Goal: Task Accomplishment & Management: Manage account settings

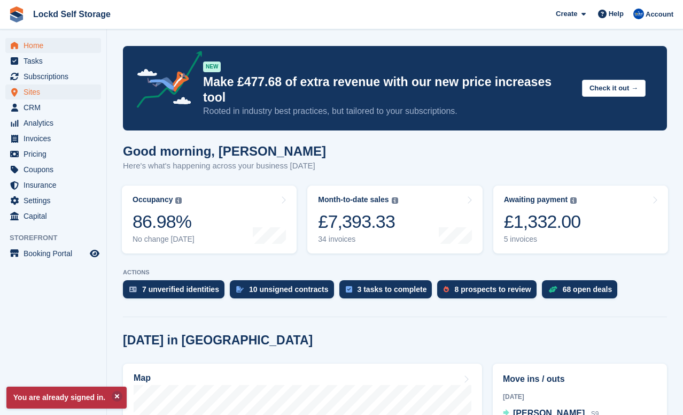
click at [46, 95] on span "Sites" at bounding box center [56, 91] width 64 height 15
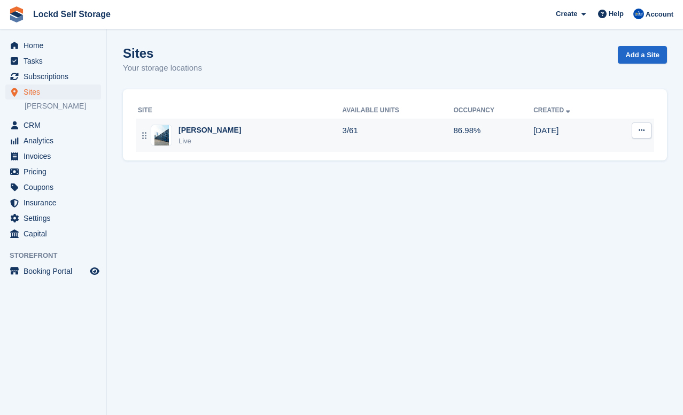
click at [194, 128] on div "[PERSON_NAME]" at bounding box center [210, 130] width 63 height 11
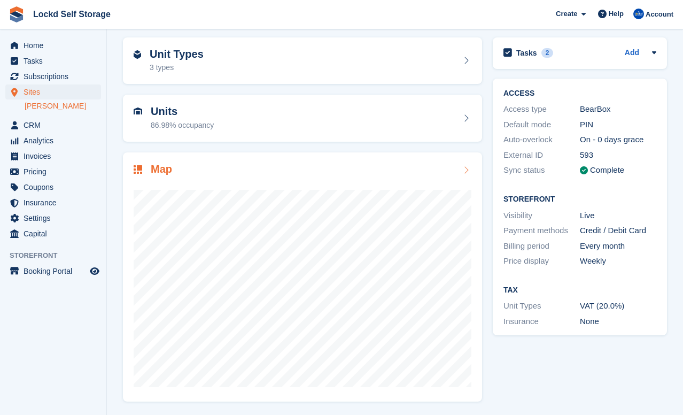
scroll to position [41, 0]
click at [43, 126] on span "CRM" at bounding box center [56, 125] width 64 height 15
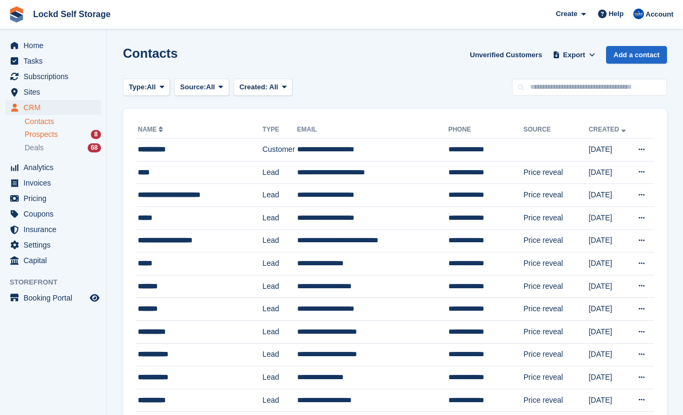
click at [87, 133] on div "Prospects 8" at bounding box center [63, 134] width 76 height 10
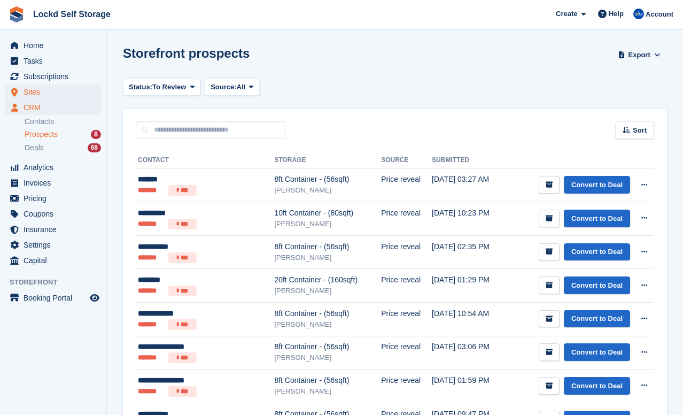
click at [57, 92] on span "Sites" at bounding box center [56, 91] width 64 height 15
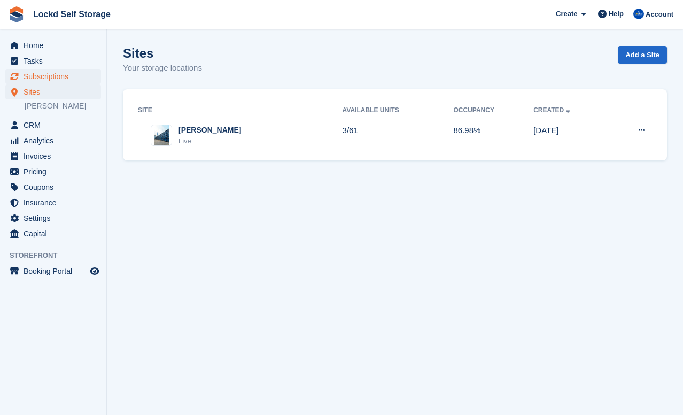
click at [50, 76] on span "Subscriptions" at bounding box center [56, 76] width 64 height 15
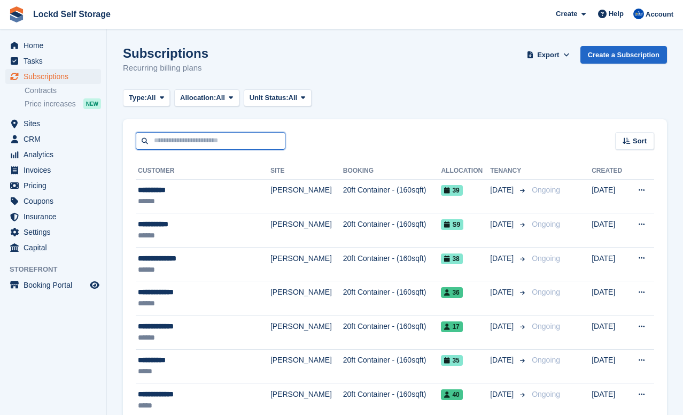
click at [190, 143] on input "text" at bounding box center [211, 141] width 150 height 18
type input "******"
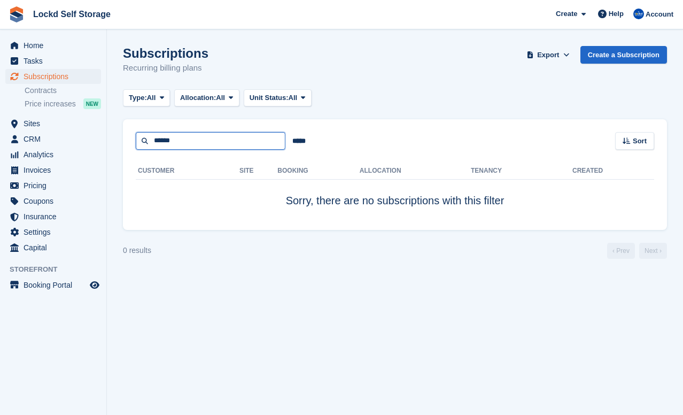
drag, startPoint x: 182, startPoint y: 141, endPoint x: 115, endPoint y: 139, distance: 67.4
click at [115, 139] on section "Subscriptions Recurring billing plans Export Export Subscriptions Export a CSV …" at bounding box center [395, 207] width 576 height 415
type input "***"
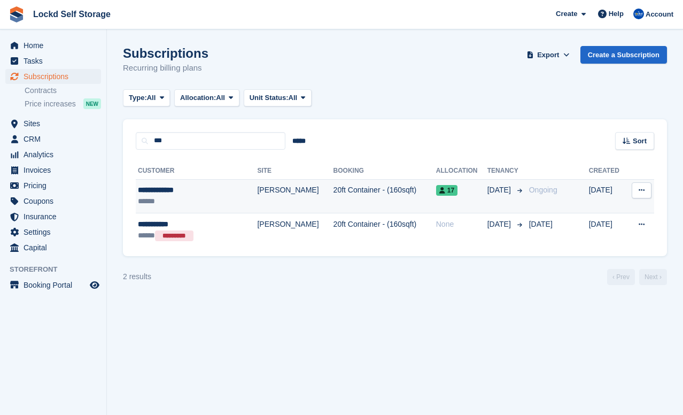
click at [179, 198] on div "******" at bounding box center [186, 201] width 96 height 11
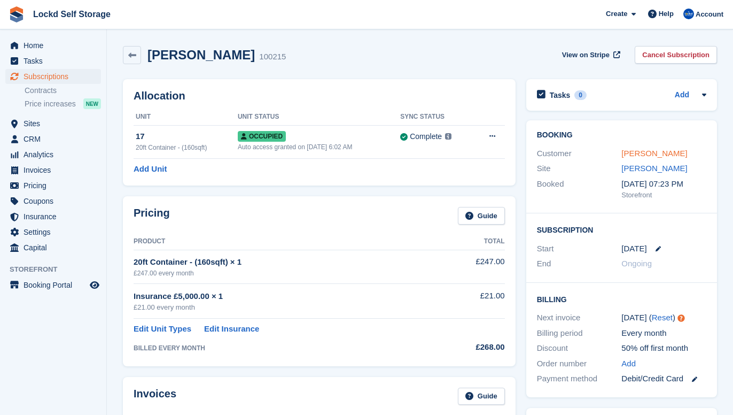
click at [643, 149] on link "[PERSON_NAME]" at bounding box center [655, 153] width 66 height 9
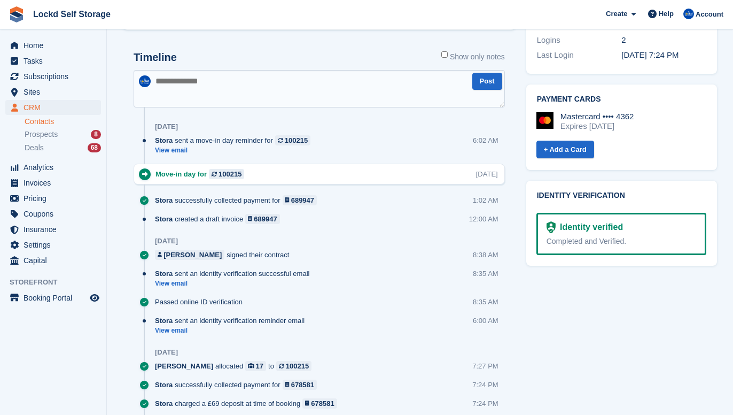
scroll to position [506, 0]
click at [276, 219] on div "689947" at bounding box center [265, 218] width 23 height 10
click at [182, 147] on link "View email" at bounding box center [235, 149] width 161 height 9
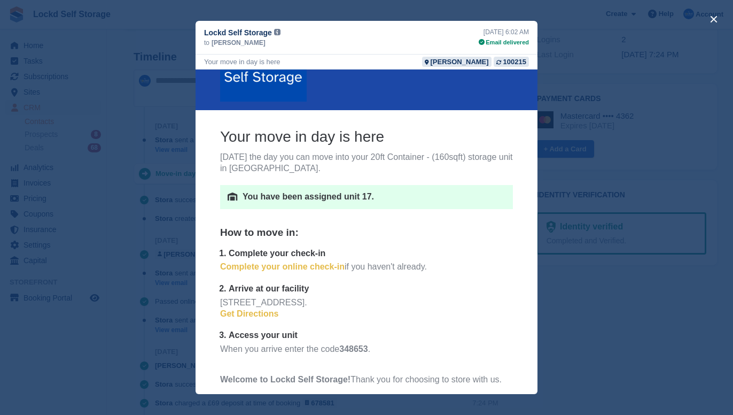
scroll to position [0, 0]
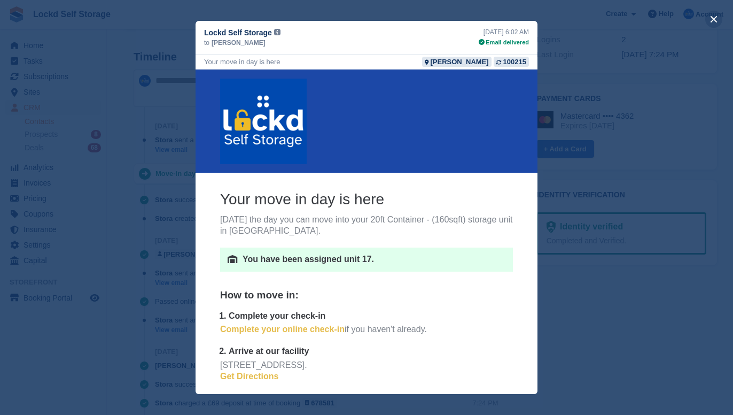
click at [682, 21] on button "close" at bounding box center [713, 19] width 17 height 17
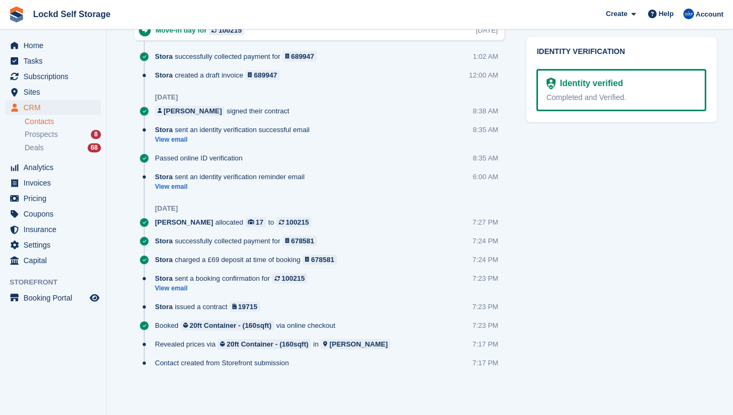
scroll to position [649, 0]
click at [179, 288] on link "View email" at bounding box center [234, 288] width 158 height 9
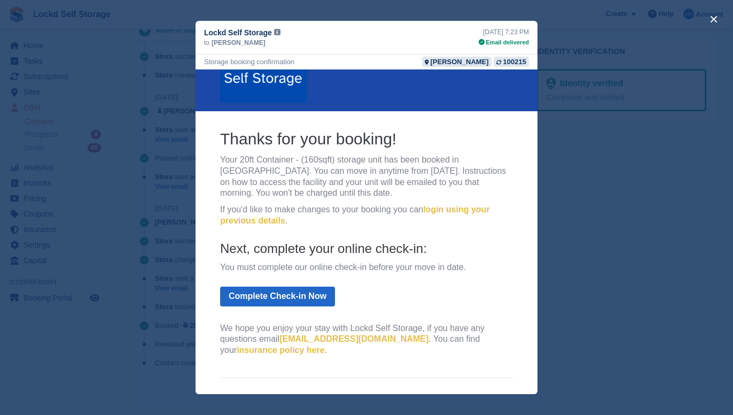
scroll to position [50, 0]
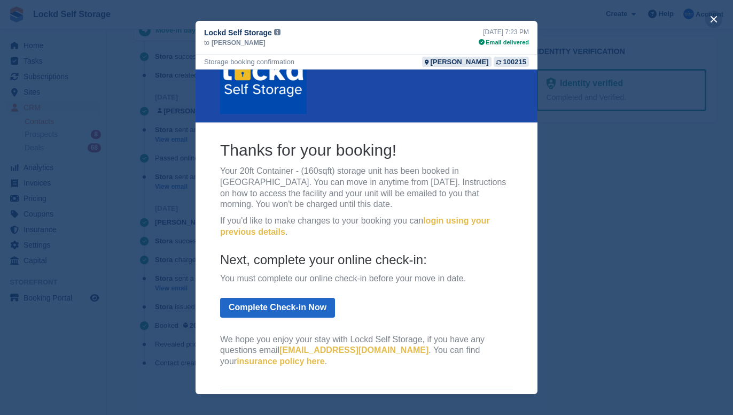
click at [682, 22] on button "close" at bounding box center [713, 19] width 17 height 17
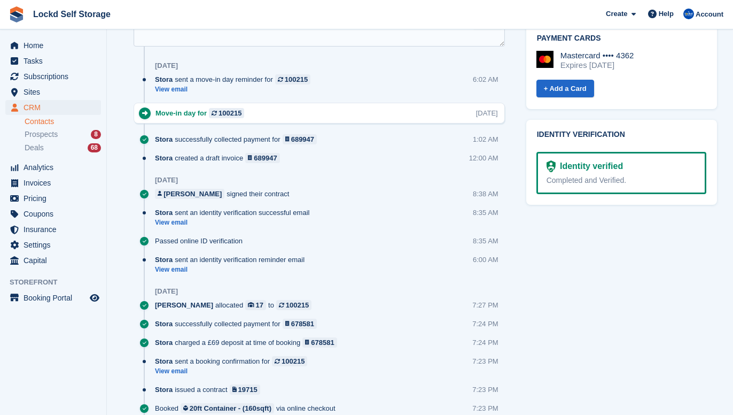
scroll to position [565, 0]
click at [176, 91] on link "View email" at bounding box center [235, 90] width 161 height 9
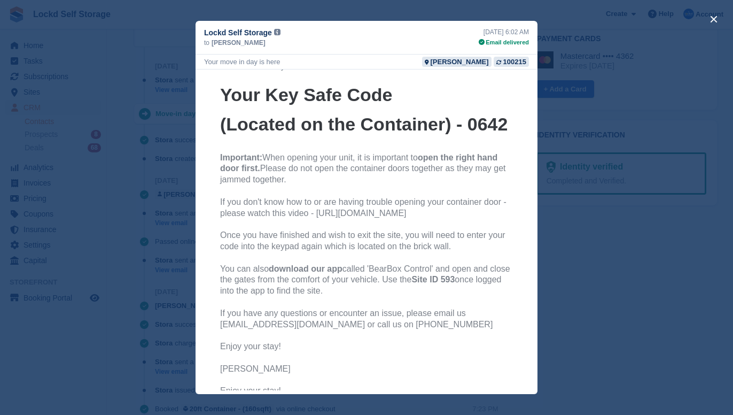
scroll to position [1992, 0]
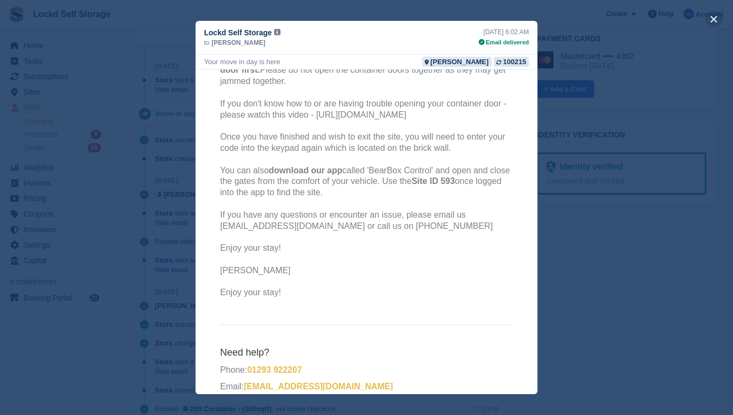
click at [682, 19] on button "close" at bounding box center [713, 19] width 17 height 17
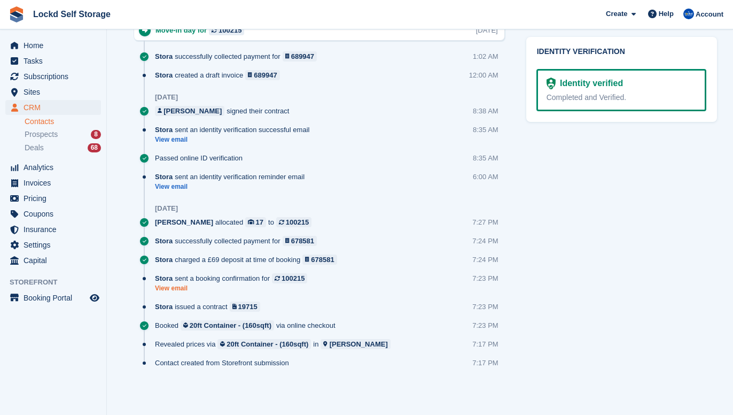
scroll to position [649, 0]
click at [183, 288] on link "View email" at bounding box center [234, 288] width 158 height 9
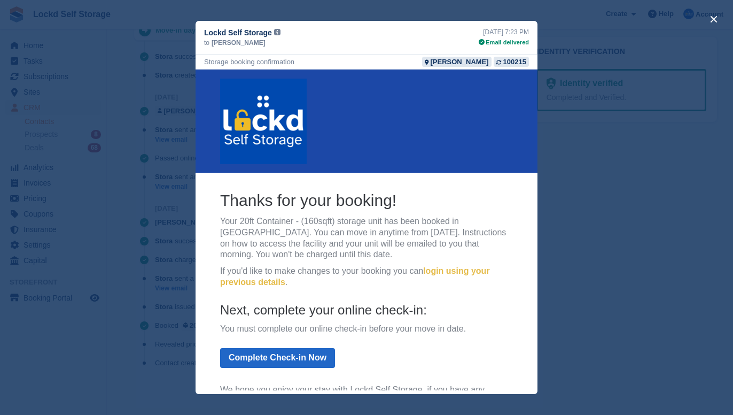
scroll to position [0, 0]
click at [682, 17] on button "close" at bounding box center [713, 19] width 17 height 17
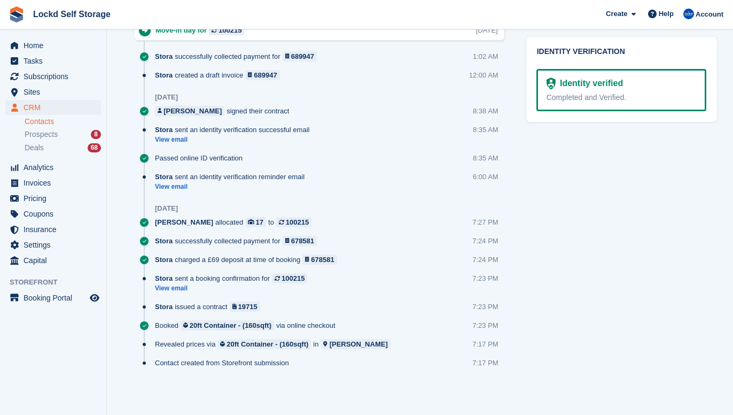
scroll to position [649, 0]
click at [175, 288] on link "View email" at bounding box center [234, 288] width 158 height 9
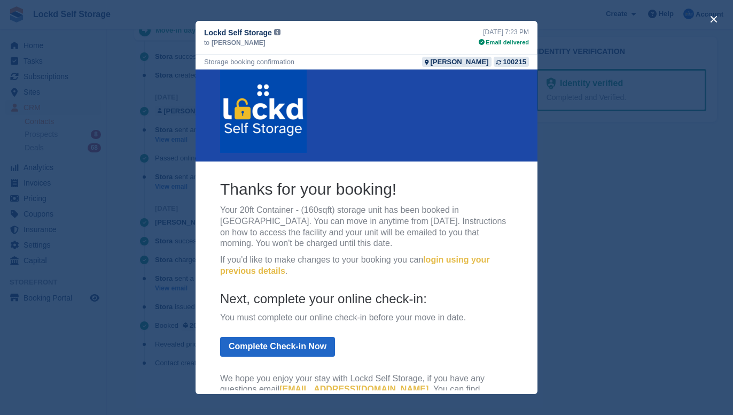
scroll to position [0, 0]
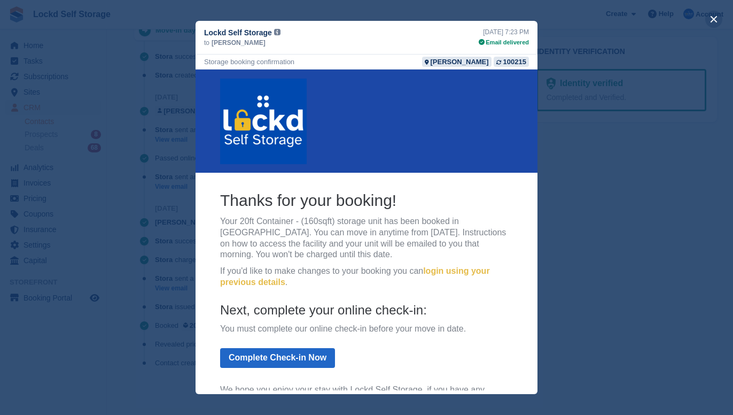
click at [682, 20] on button "close" at bounding box center [713, 19] width 17 height 17
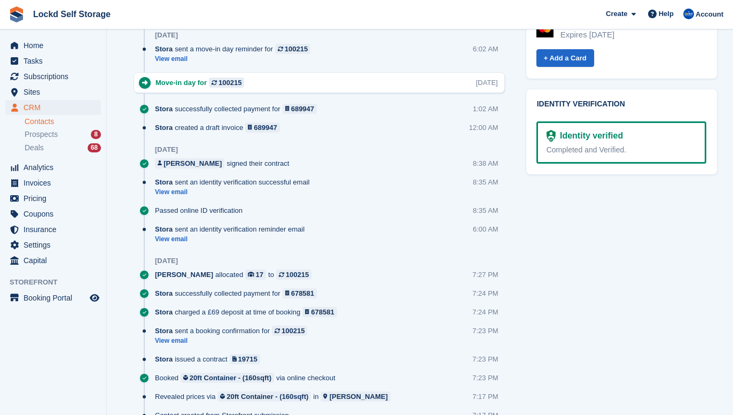
scroll to position [586, 0]
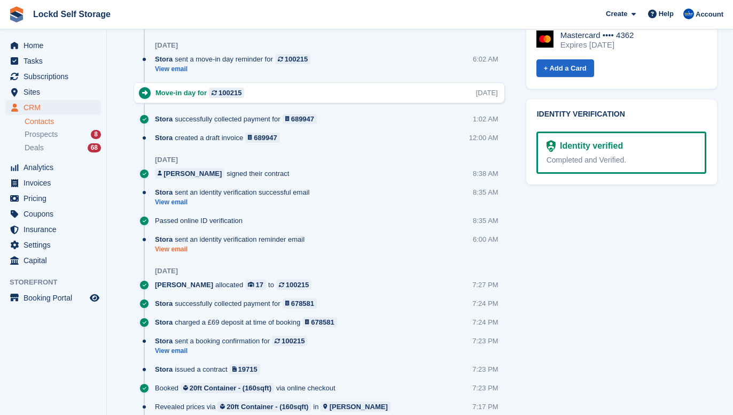
click at [174, 250] on link "View email" at bounding box center [232, 249] width 155 height 9
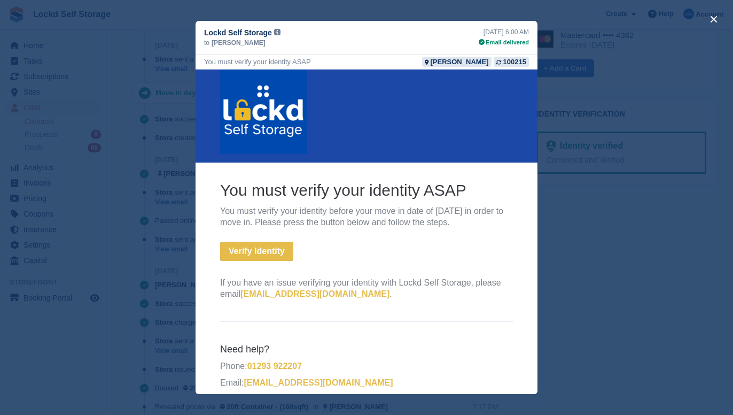
scroll to position [19, 0]
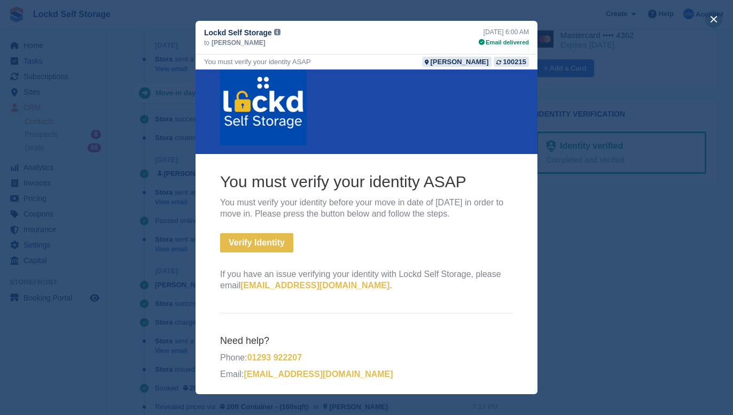
click at [682, 22] on button "close" at bounding box center [713, 19] width 17 height 17
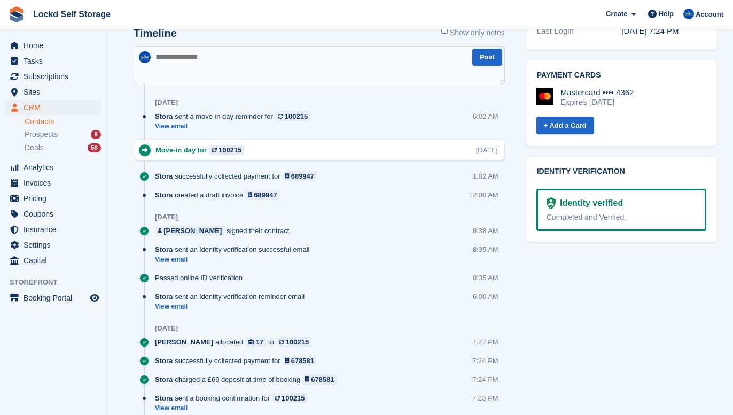
scroll to position [525, 0]
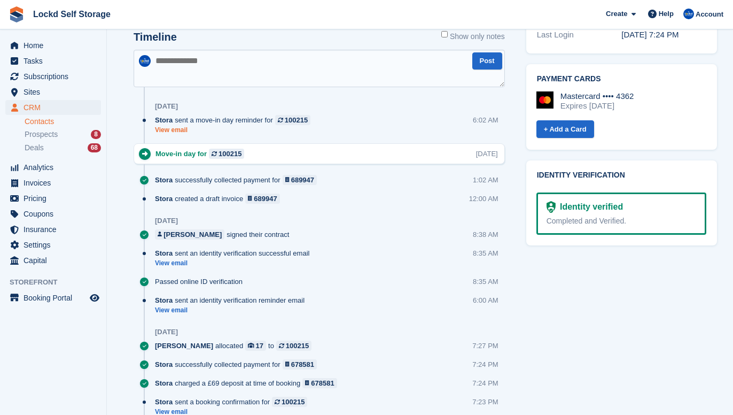
click at [181, 131] on link "View email" at bounding box center [235, 130] width 161 height 9
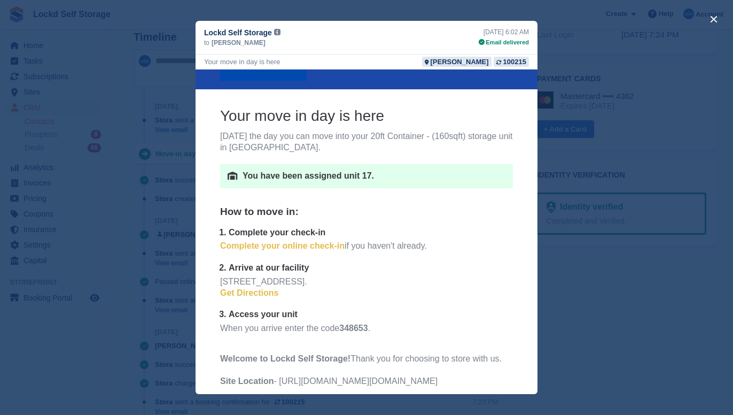
scroll to position [84, 0]
click at [682, 18] on button "close" at bounding box center [713, 19] width 17 height 17
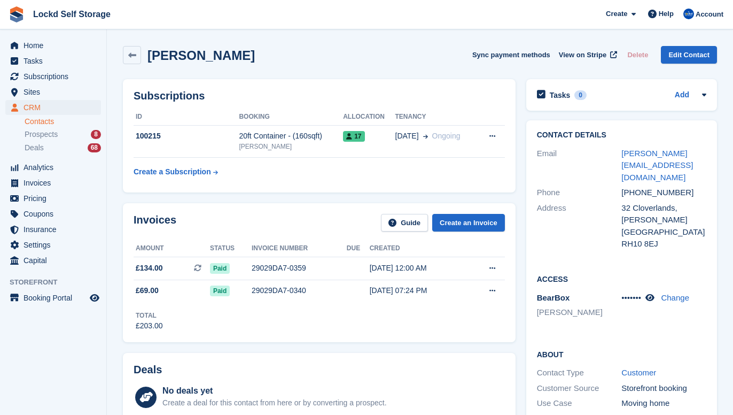
scroll to position [16, 0]
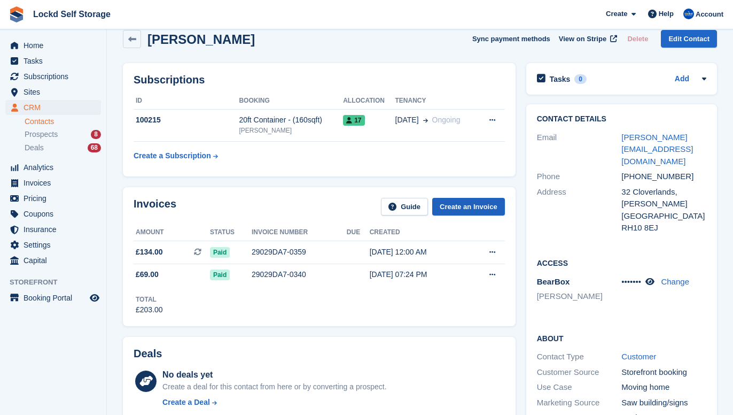
click at [474, 209] on link "Create an Invoice" at bounding box center [468, 207] width 73 height 18
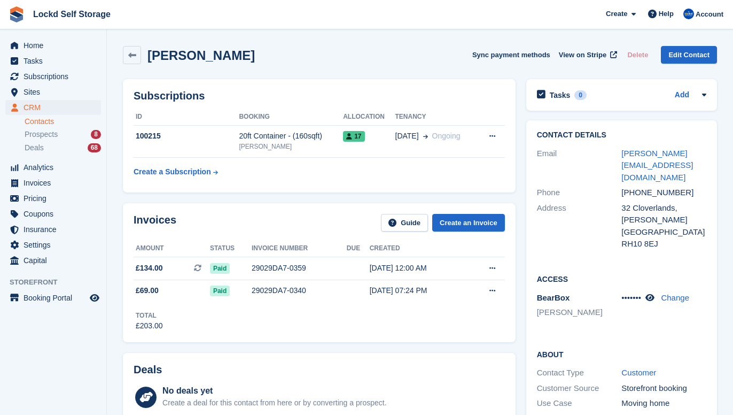
scroll to position [0, 0]
click at [368, 82] on div "Subscriptions ID Booking Allocation Tenancy 100215 20ft Container - (160sqft) H…" at bounding box center [319, 135] width 393 height 113
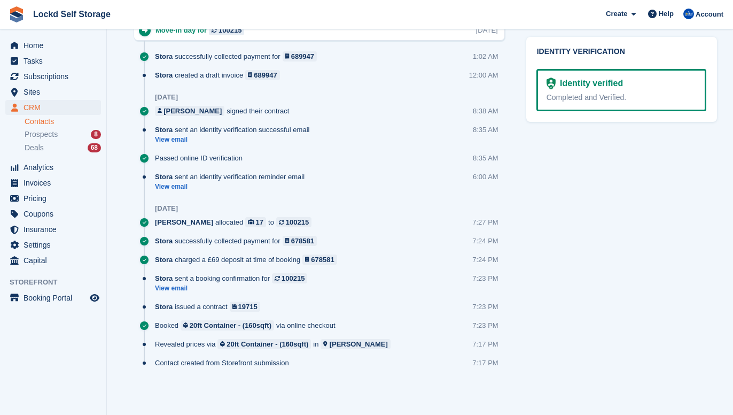
scroll to position [649, 0]
click at [178, 290] on link "View email" at bounding box center [234, 288] width 158 height 9
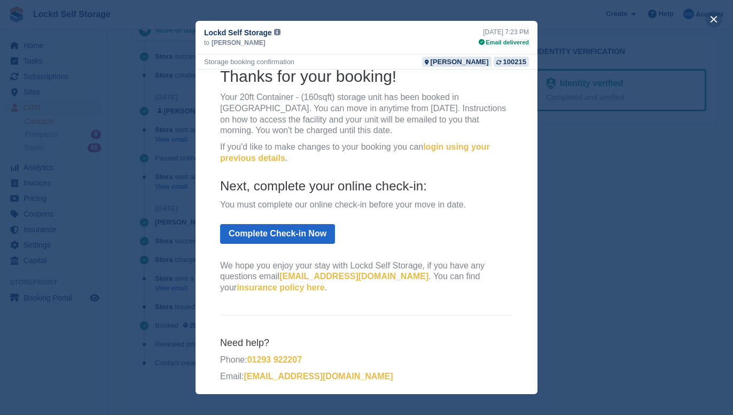
click at [682, 17] on button "close" at bounding box center [713, 19] width 17 height 17
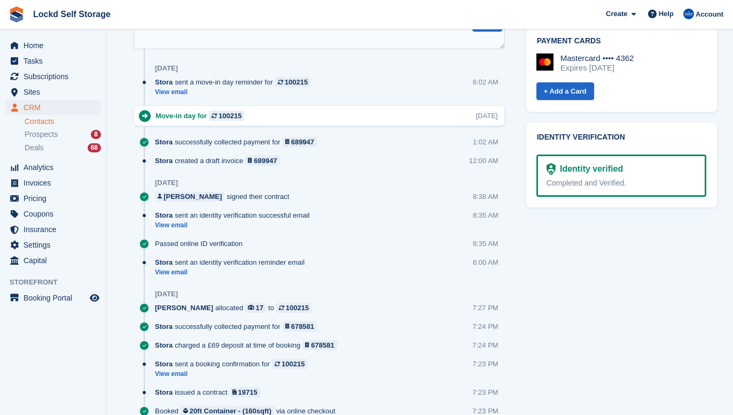
scroll to position [516, 0]
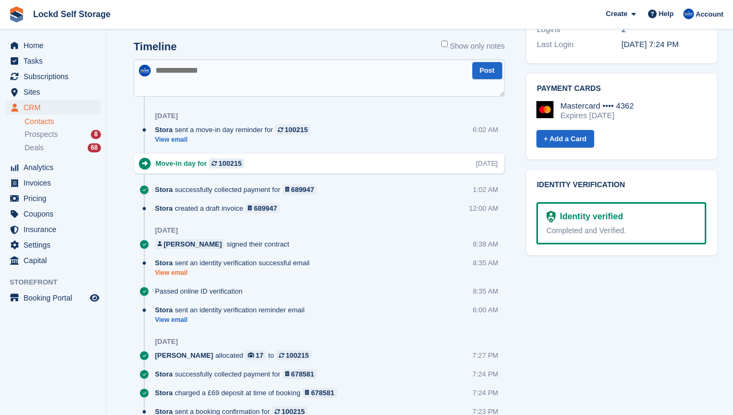
click at [176, 274] on link "View email" at bounding box center [235, 272] width 160 height 9
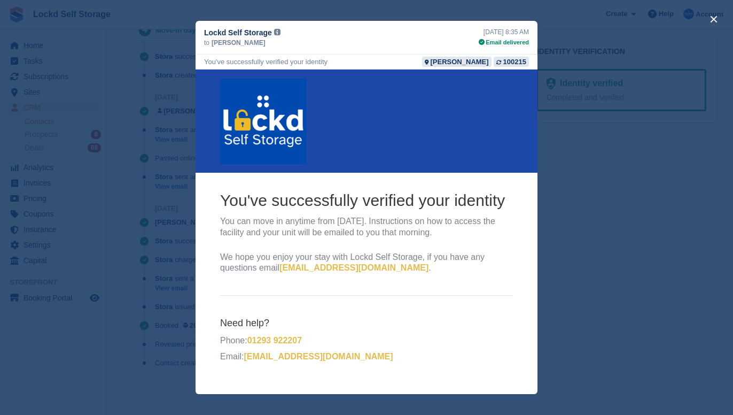
scroll to position [649, 0]
click at [682, 18] on button "close" at bounding box center [713, 19] width 17 height 17
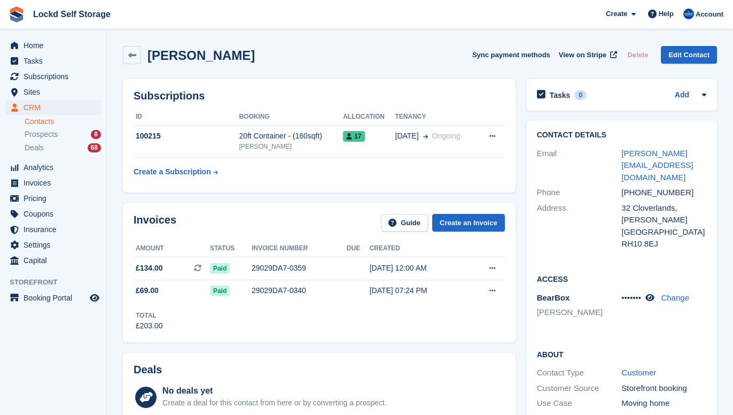
scroll to position [0, 0]
click at [414, 50] on div "Howard Davies Sync payment methods View on Stripe Delete Edit Contact" at bounding box center [420, 55] width 594 height 18
click at [639, 293] on span "•••••••" at bounding box center [632, 297] width 20 height 9
click at [655, 293] on icon at bounding box center [650, 297] width 9 height 8
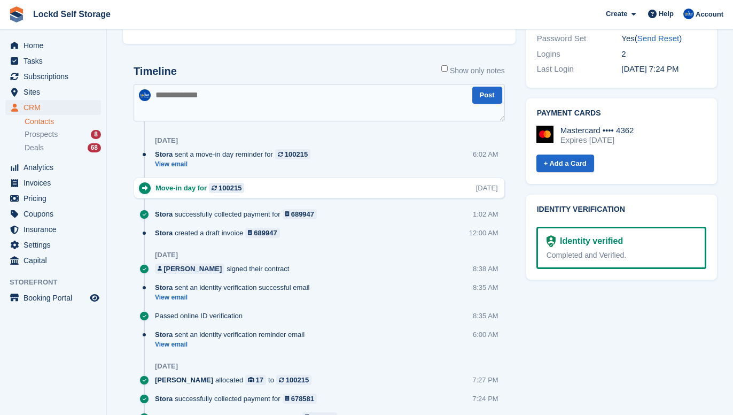
scroll to position [490, 0]
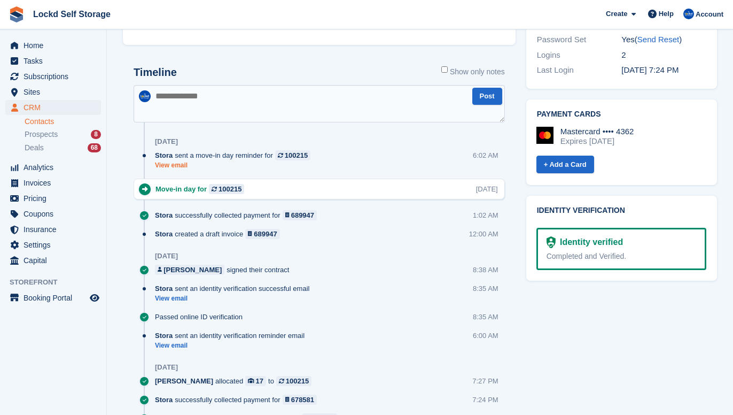
click at [173, 166] on link "View email" at bounding box center [235, 165] width 161 height 9
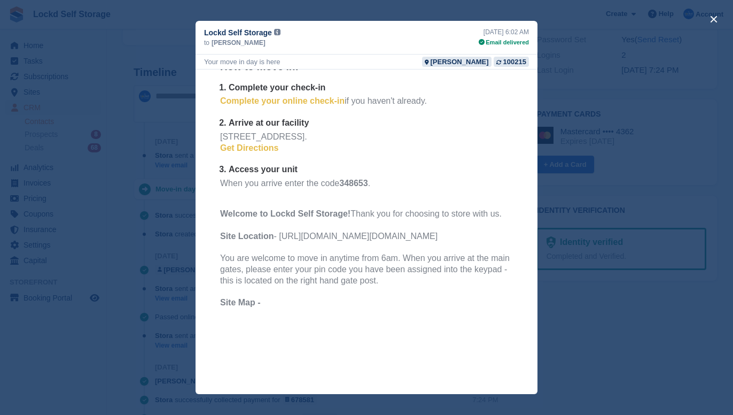
scroll to position [227, 0]
click at [682, 24] on button "close" at bounding box center [713, 19] width 17 height 17
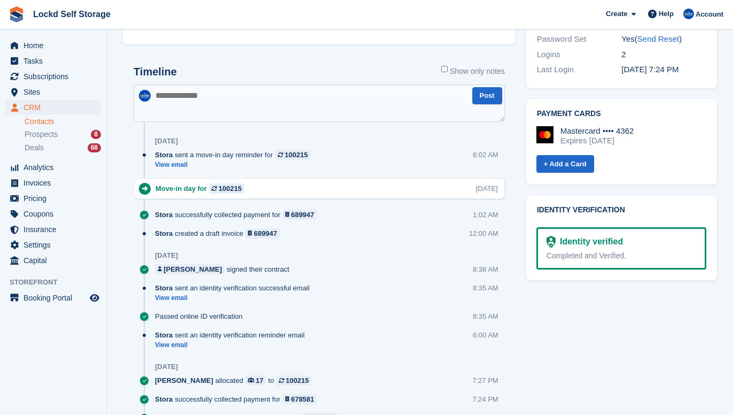
scroll to position [489, 0]
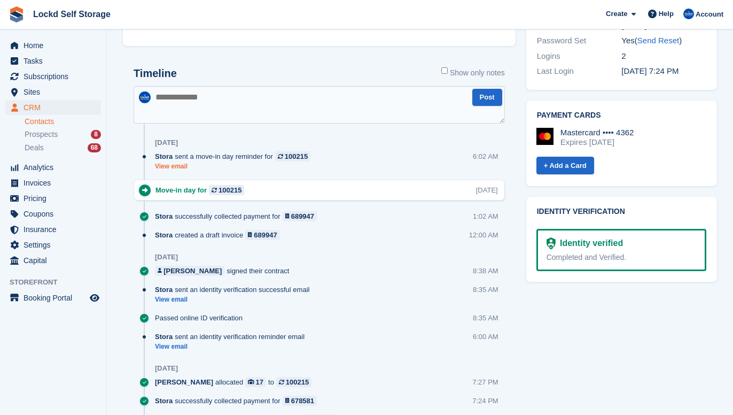
click at [175, 167] on link "View email" at bounding box center [235, 166] width 161 height 9
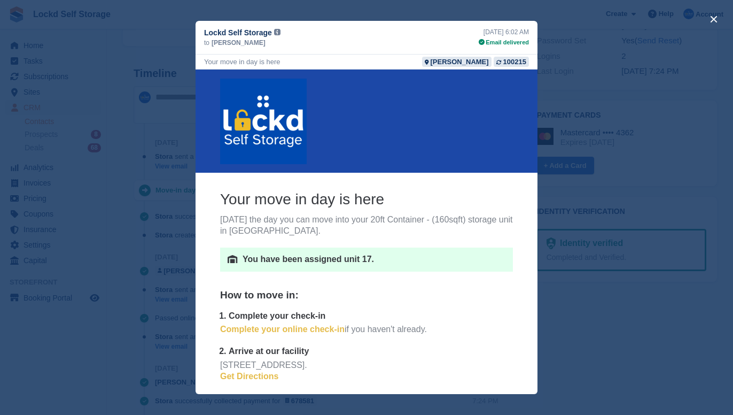
scroll to position [0, 0]
click at [682, 20] on button "close" at bounding box center [713, 19] width 17 height 17
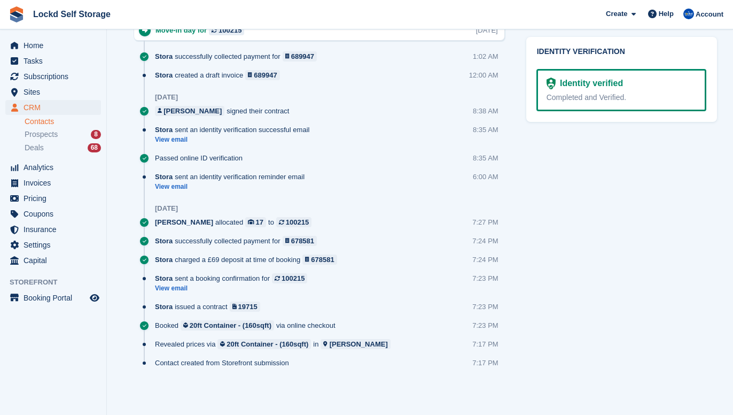
scroll to position [394, 0]
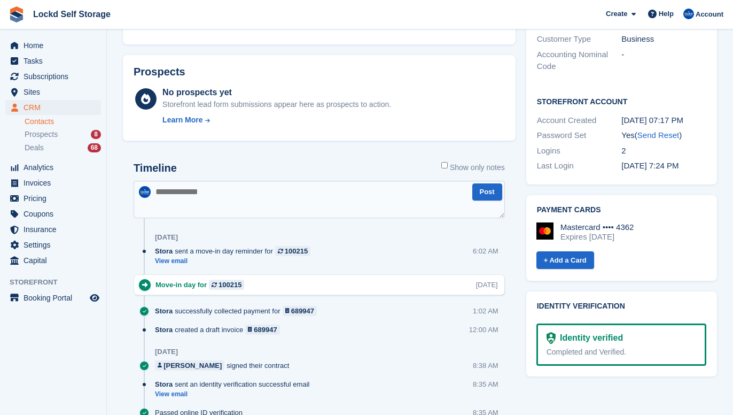
click at [287, 198] on textarea at bounding box center [319, 199] width 371 height 37
type textarea "**********"
click at [267, 169] on div "Timeline Show only notes" at bounding box center [319, 171] width 371 height 19
click at [556, 375] on div "Tasks 0 Add No tasks related to Howard Davies Contact Details Email howard@dpm1…" at bounding box center [621, 169] width 201 height 980
click at [486, 197] on button "Post" at bounding box center [487, 192] width 30 height 18
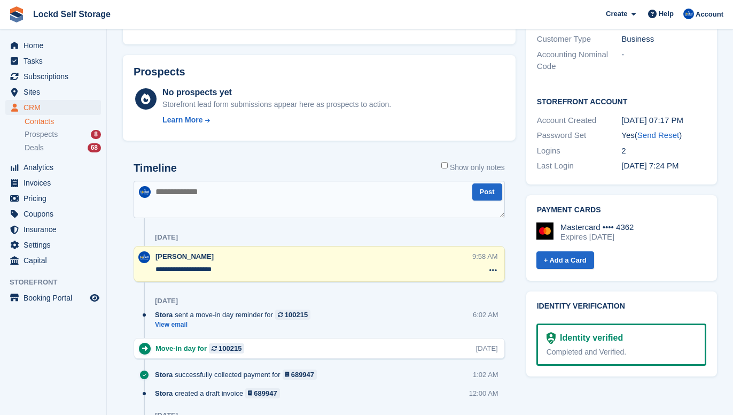
scroll to position [424, 0]
